Goal: Find contact information: Find contact information

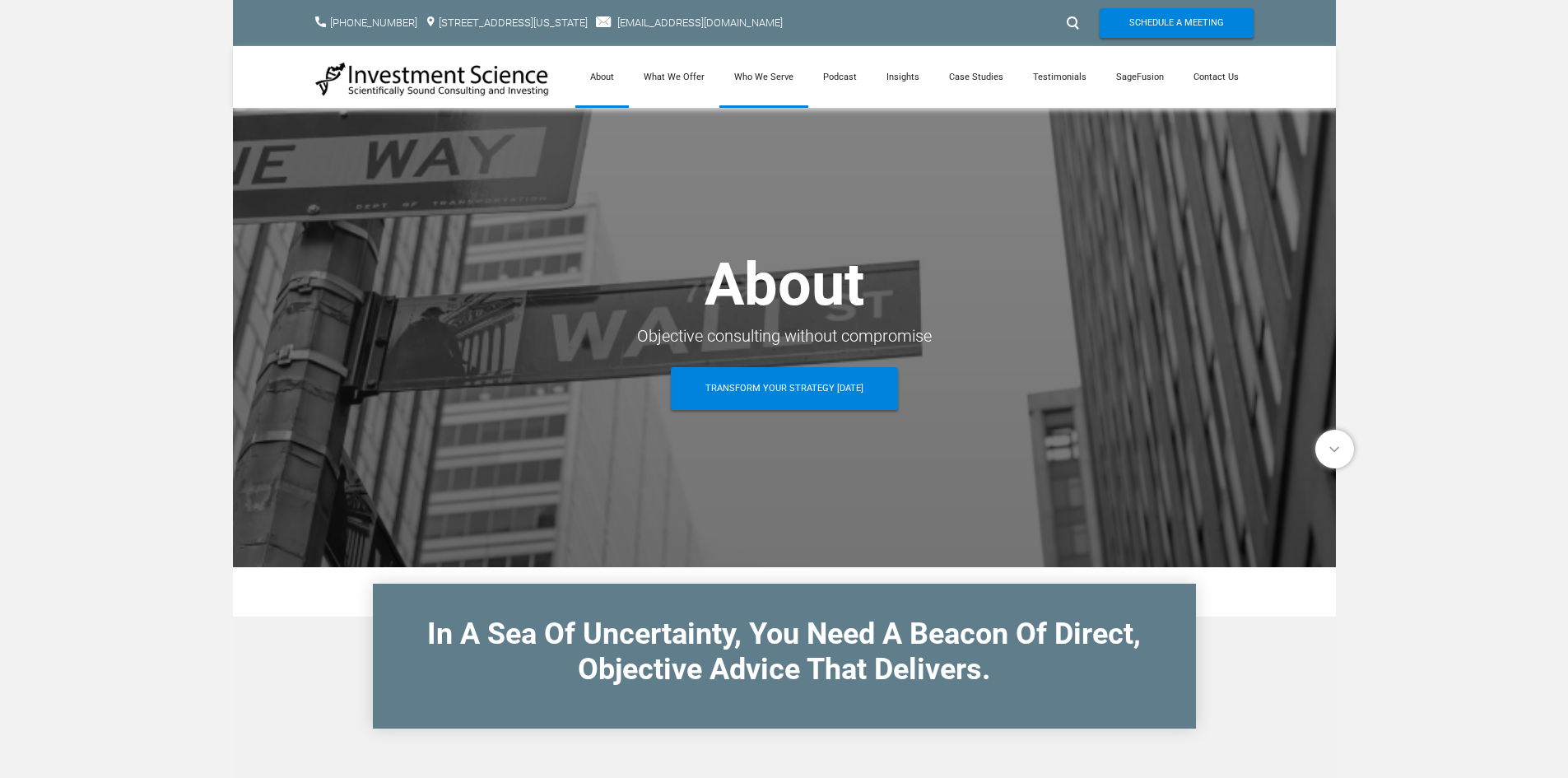
click at [778, 82] on link "Who We Serve" at bounding box center [764, 77] width 89 height 62
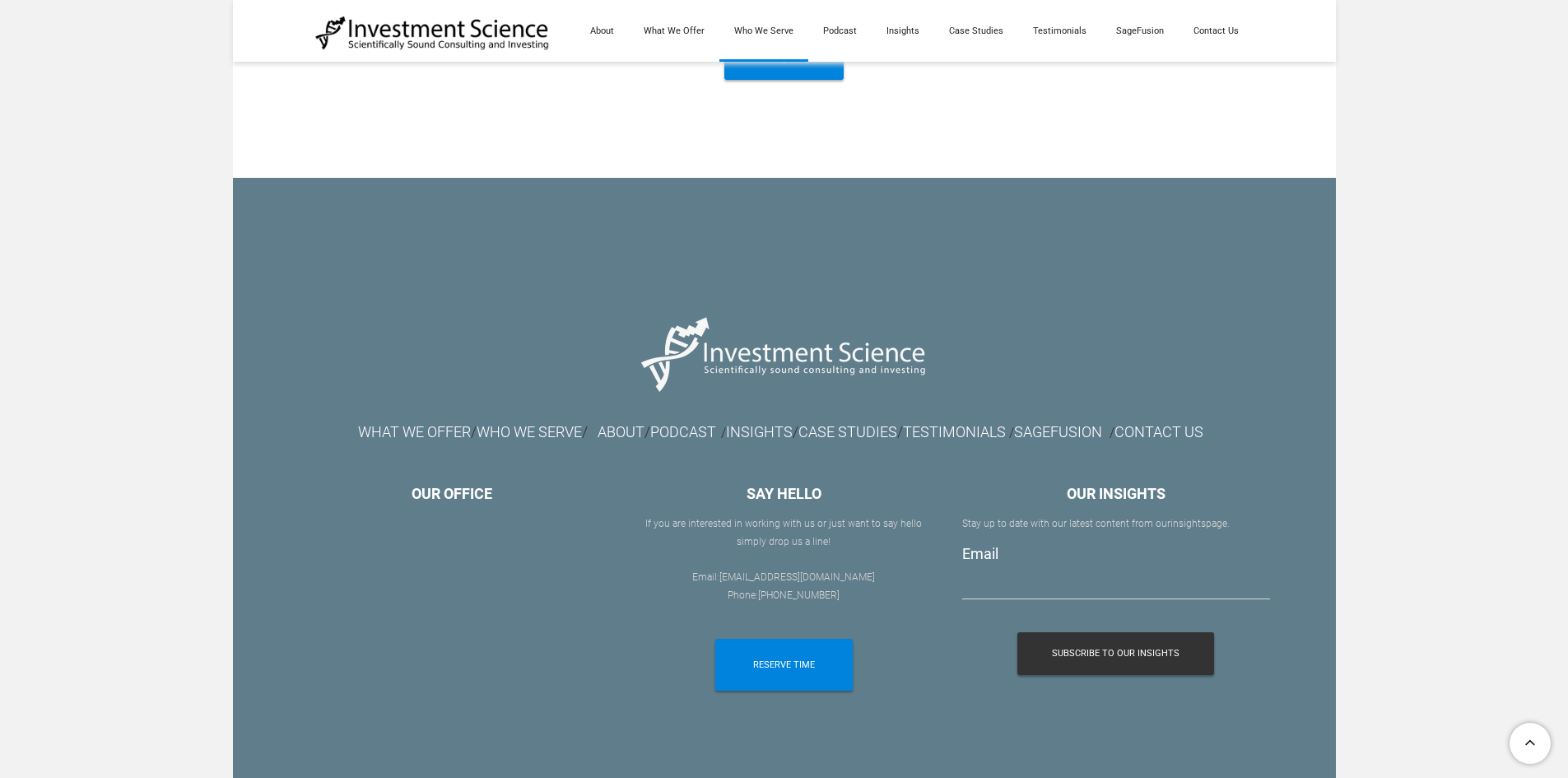
scroll to position [1878, 0]
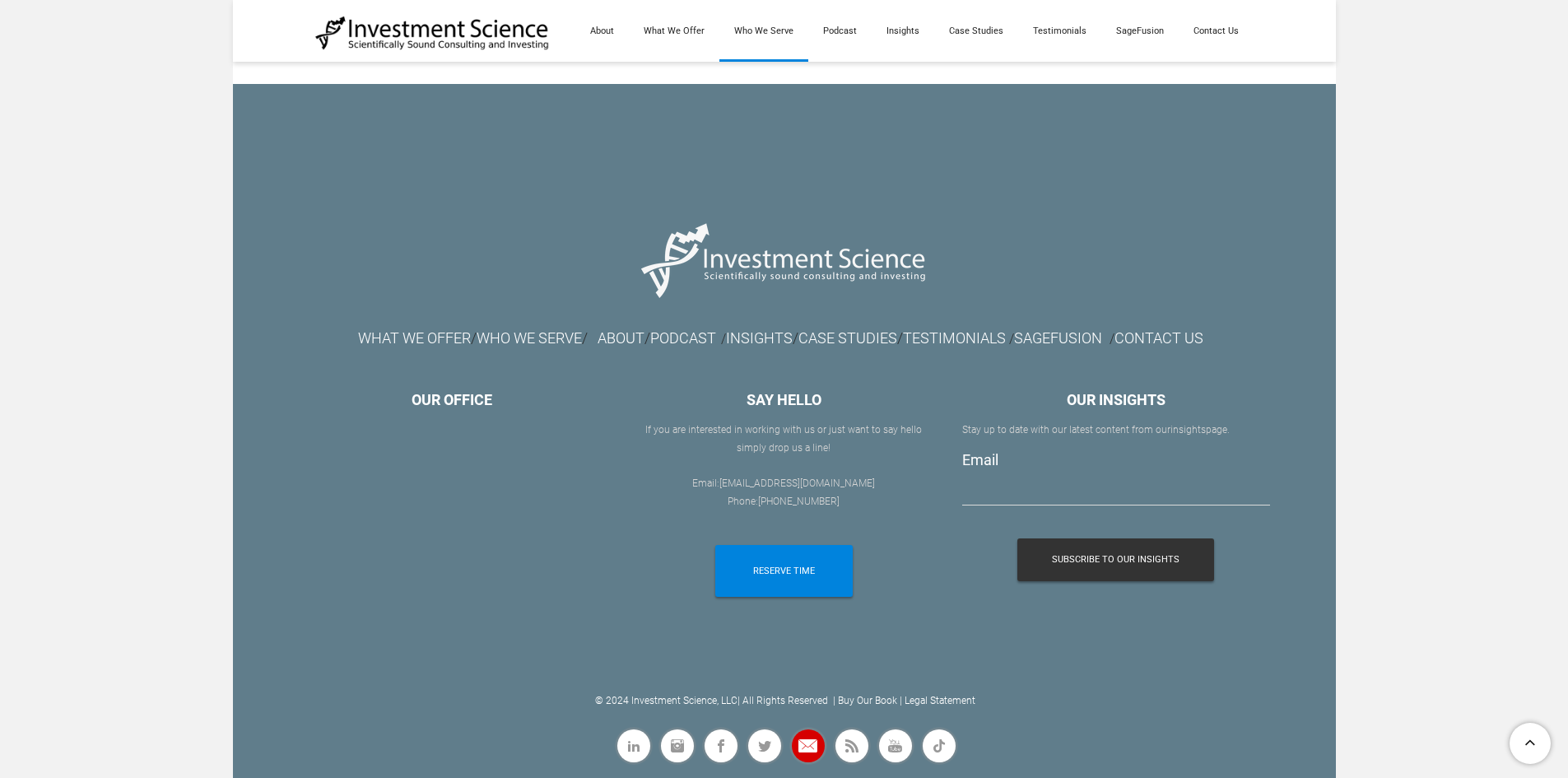
click at [795, 757] on span "Mail" at bounding box center [795, 757] width 0 height 0
click at [814, 745] on link "Mail" at bounding box center [809, 746] width 38 height 38
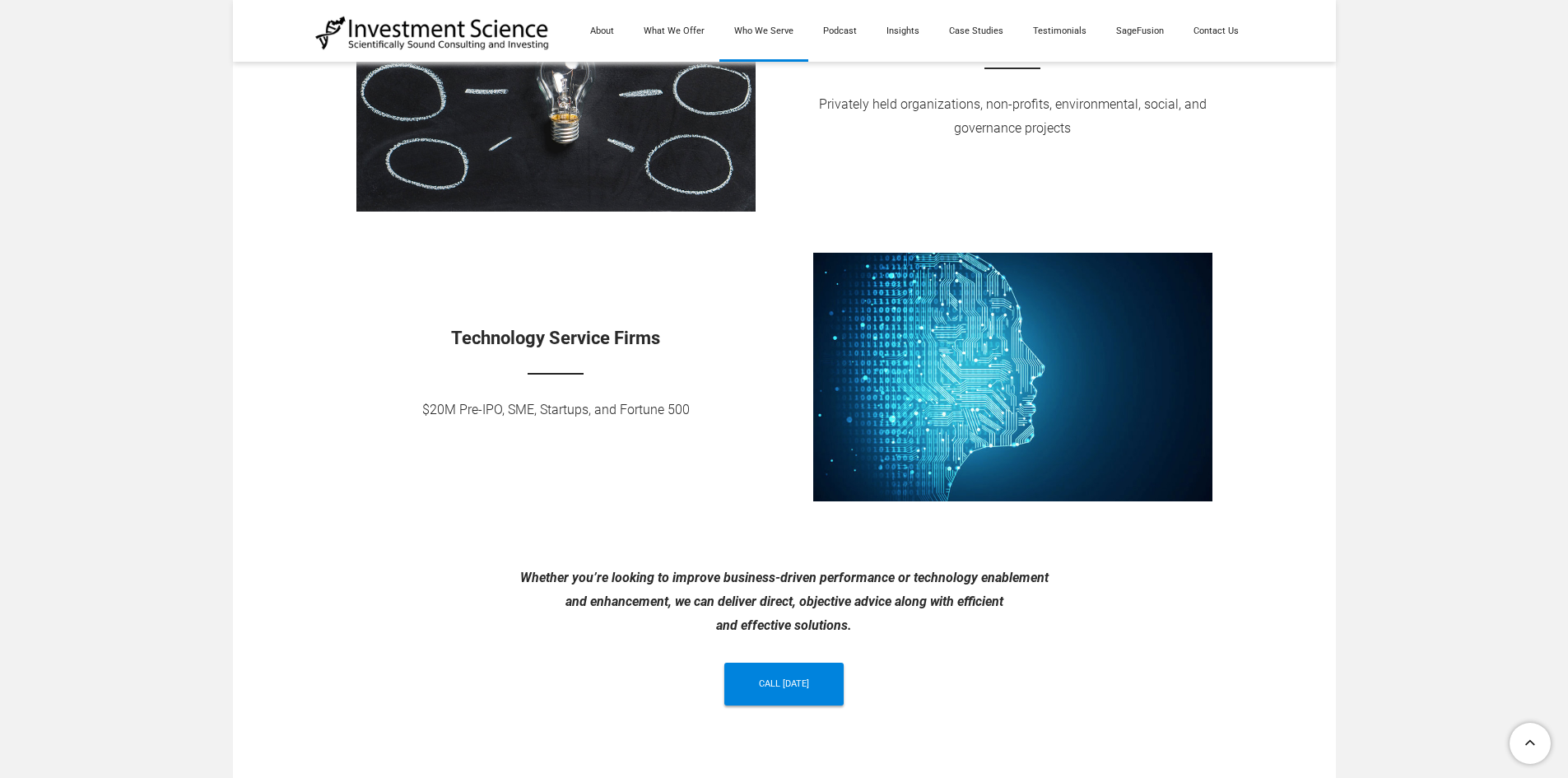
scroll to position [1302, 0]
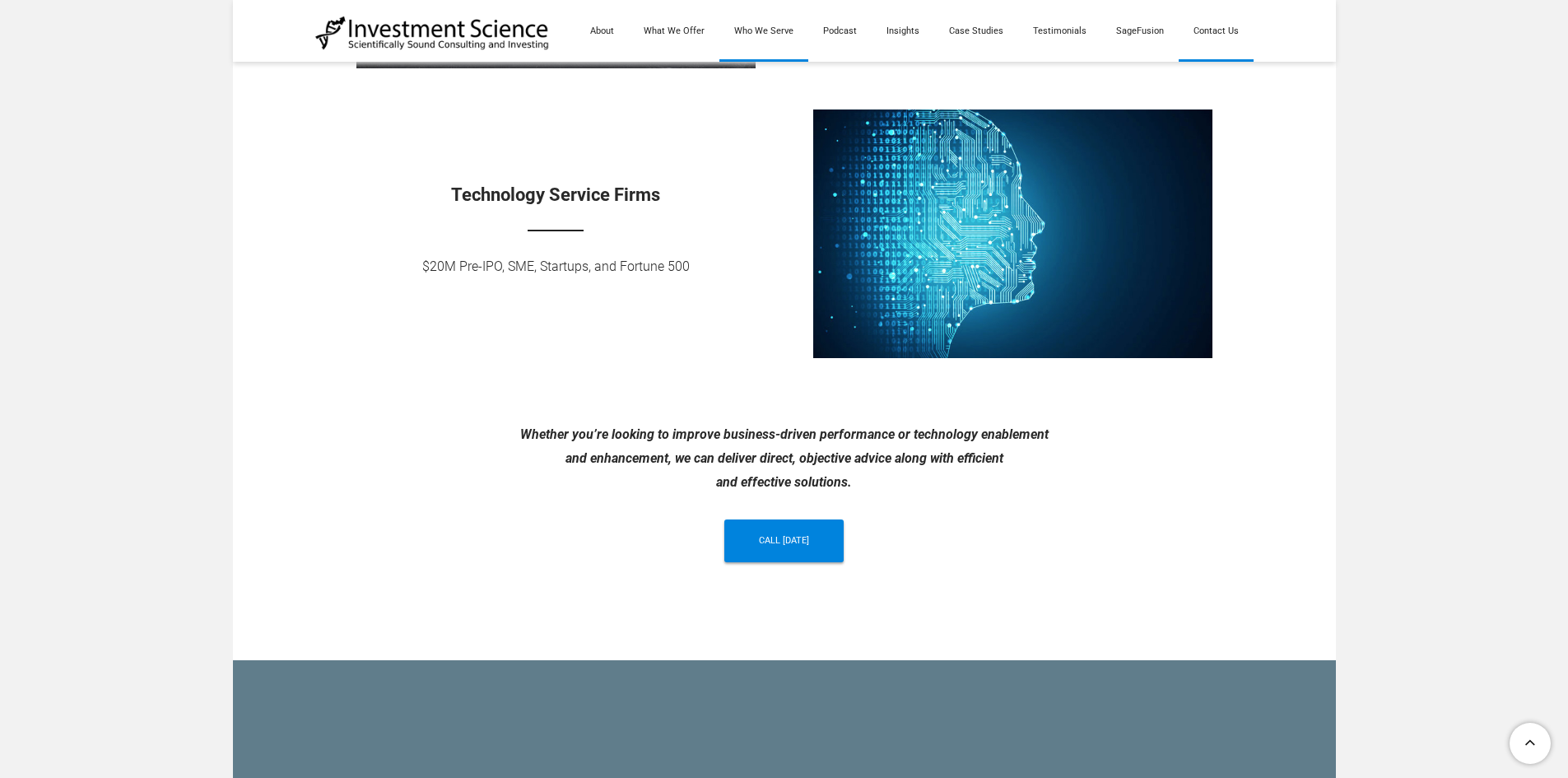
click at [1219, 29] on link "Contact Us" at bounding box center [1216, 30] width 75 height 62
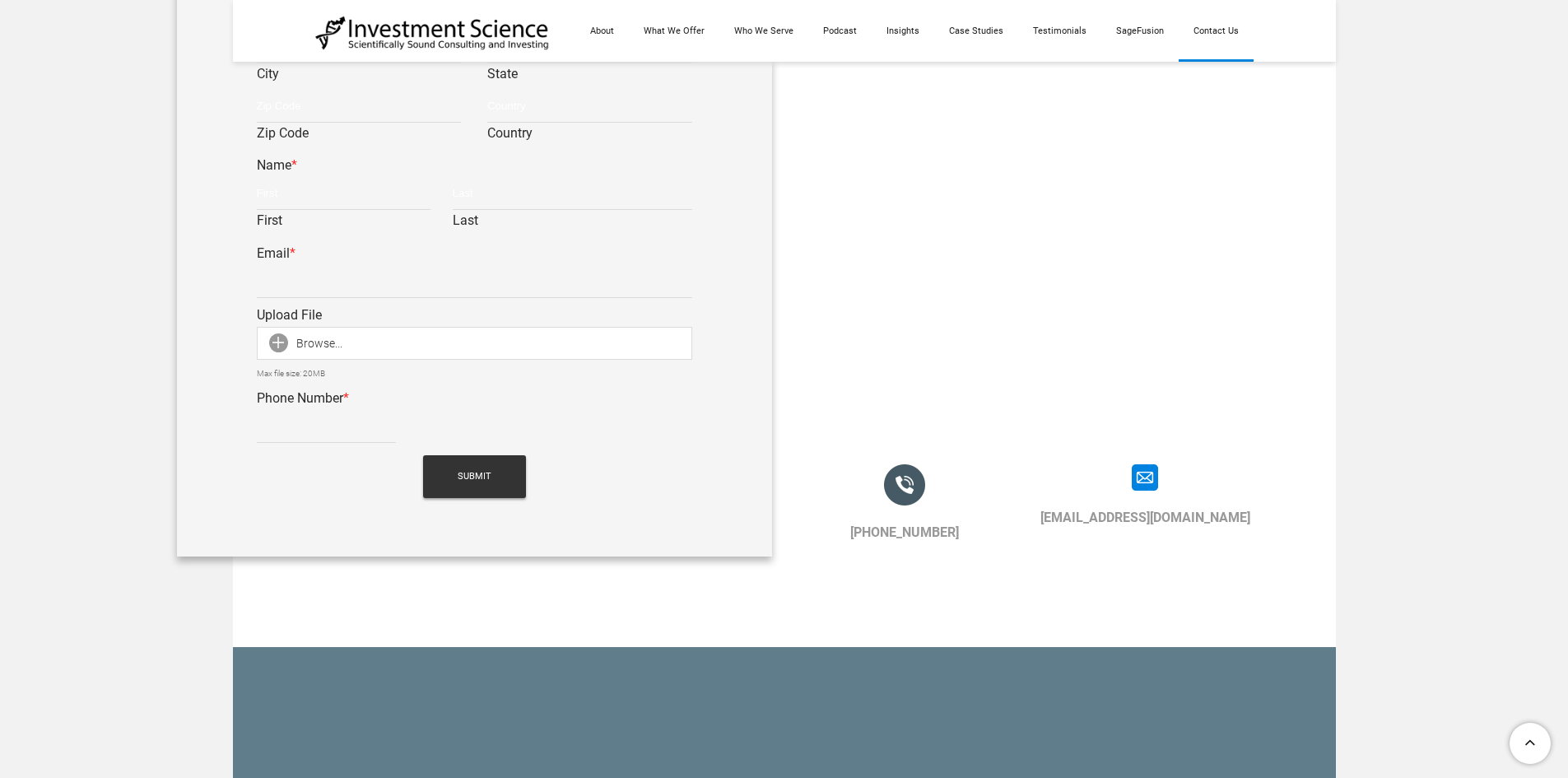
scroll to position [1152, 0]
